Goal: Task Accomplishment & Management: Manage account settings

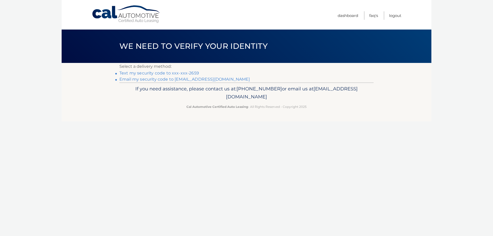
click at [170, 72] on link "Text my security code to xxx-xxx-2659" at bounding box center [159, 73] width 80 height 5
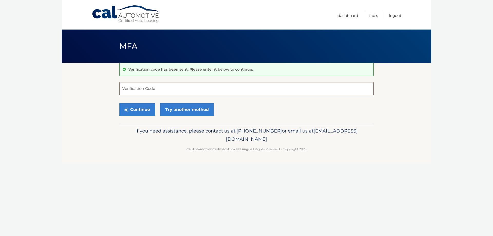
click at [179, 86] on input "Verification Code" at bounding box center [246, 88] width 254 height 13
type input "535258"
click at [140, 108] on button "Continue" at bounding box center [137, 109] width 36 height 13
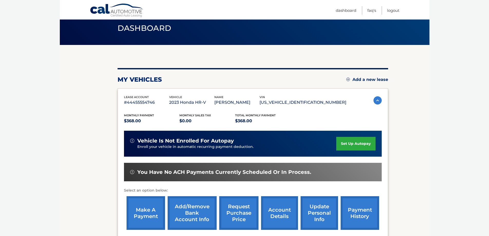
scroll to position [26, 0]
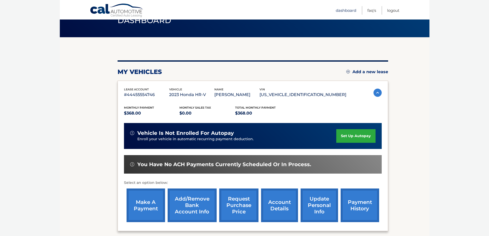
click at [345, 11] on link "Dashboard" at bounding box center [346, 10] width 21 height 8
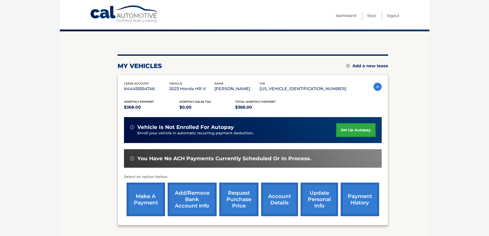
scroll to position [75, 0]
